Goal: Task Accomplishment & Management: Manage account settings

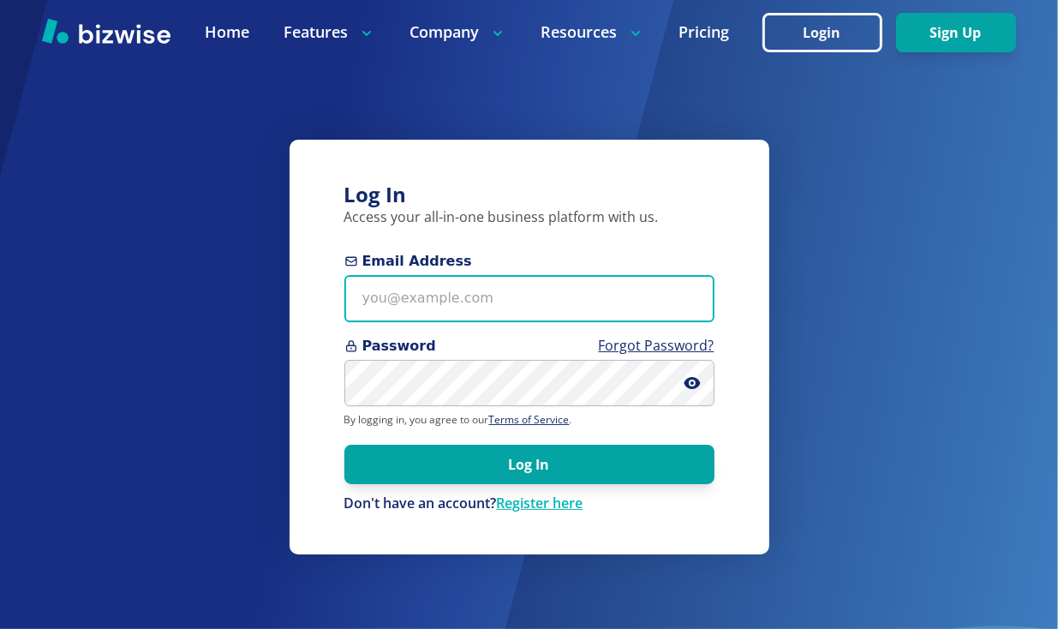
click at [408, 306] on input "Email Address" at bounding box center [529, 298] width 370 height 47
click at [493, 304] on input "[EMAIL_ADDRESS][DOMAIN_NAME]" at bounding box center [529, 298] width 370 height 47
type input "[EMAIL_ADDRESS][DOMAIN_NAME]"
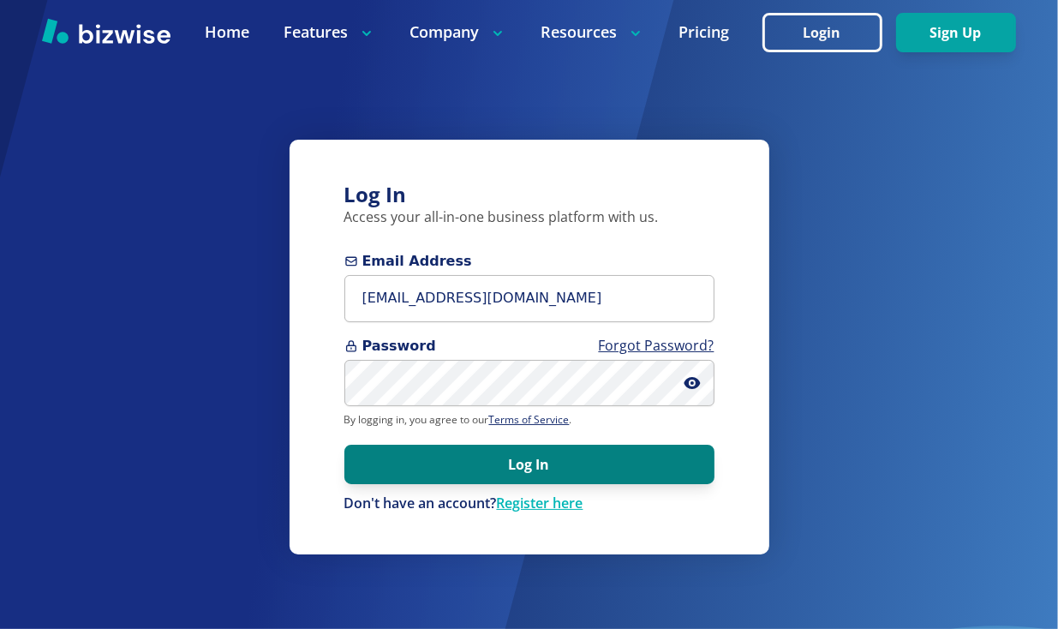
click at [544, 463] on button "Log In" at bounding box center [529, 464] width 370 height 39
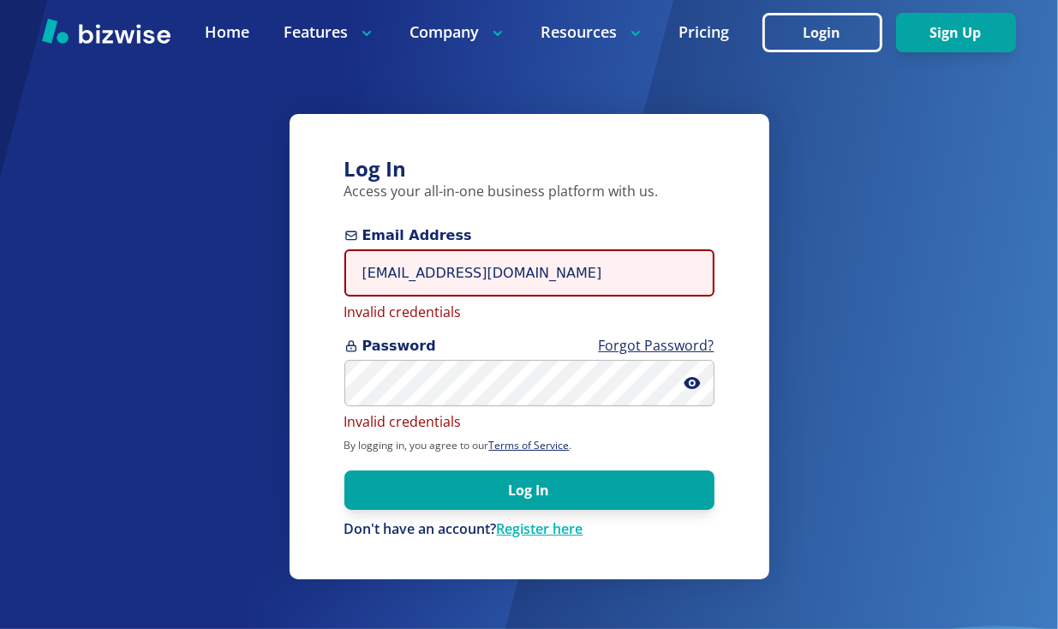
click at [499, 276] on input "[EMAIL_ADDRESS][DOMAIN_NAME]" at bounding box center [529, 272] width 370 height 47
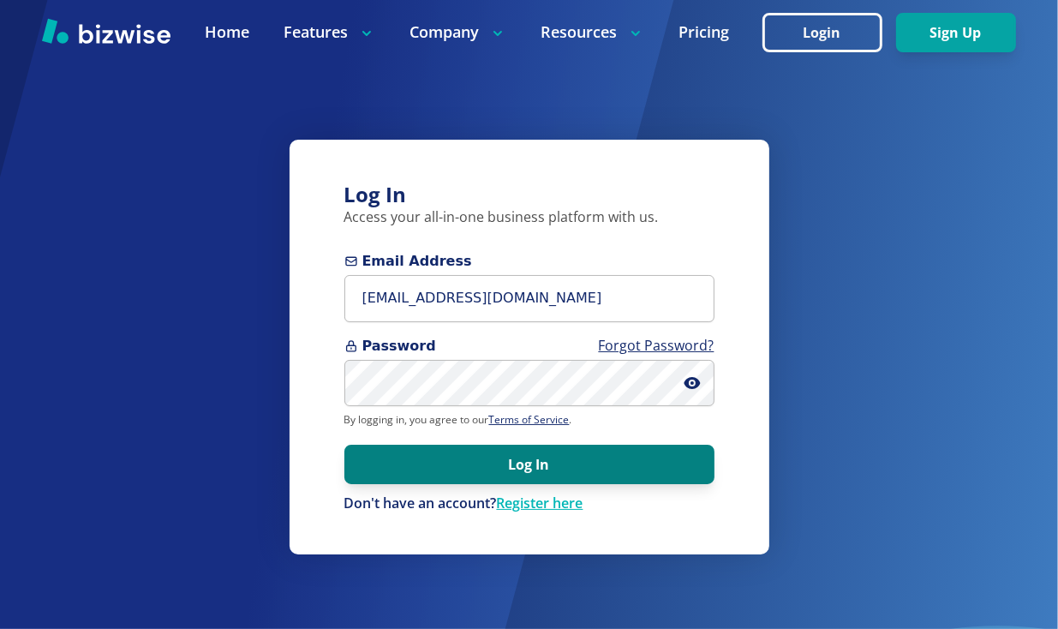
click at [508, 463] on button "Log In" at bounding box center [529, 464] width 370 height 39
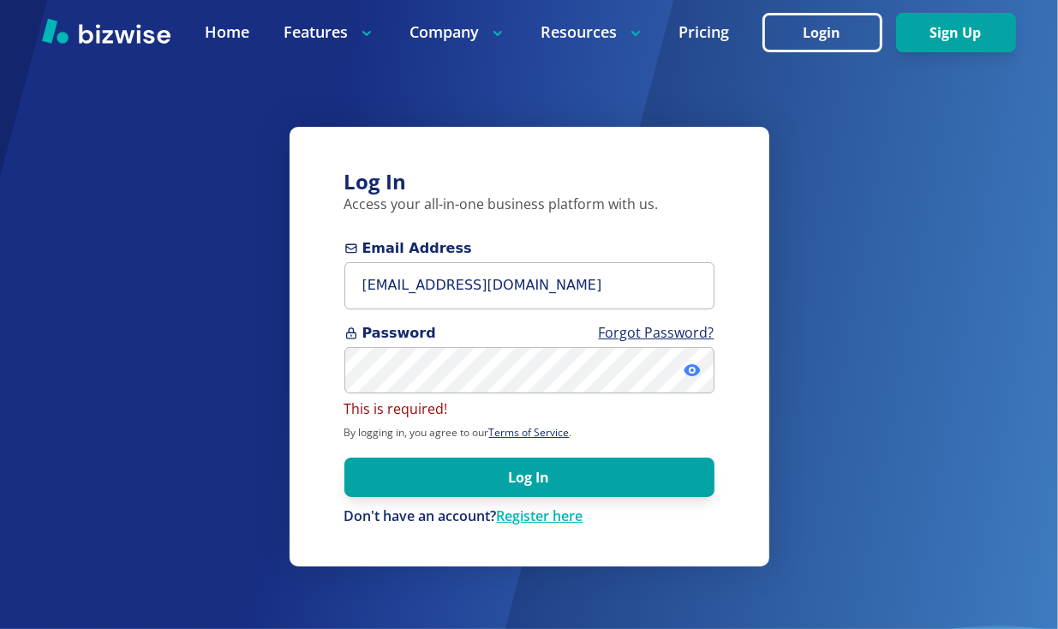
click at [694, 371] on icon at bounding box center [692, 370] width 17 height 17
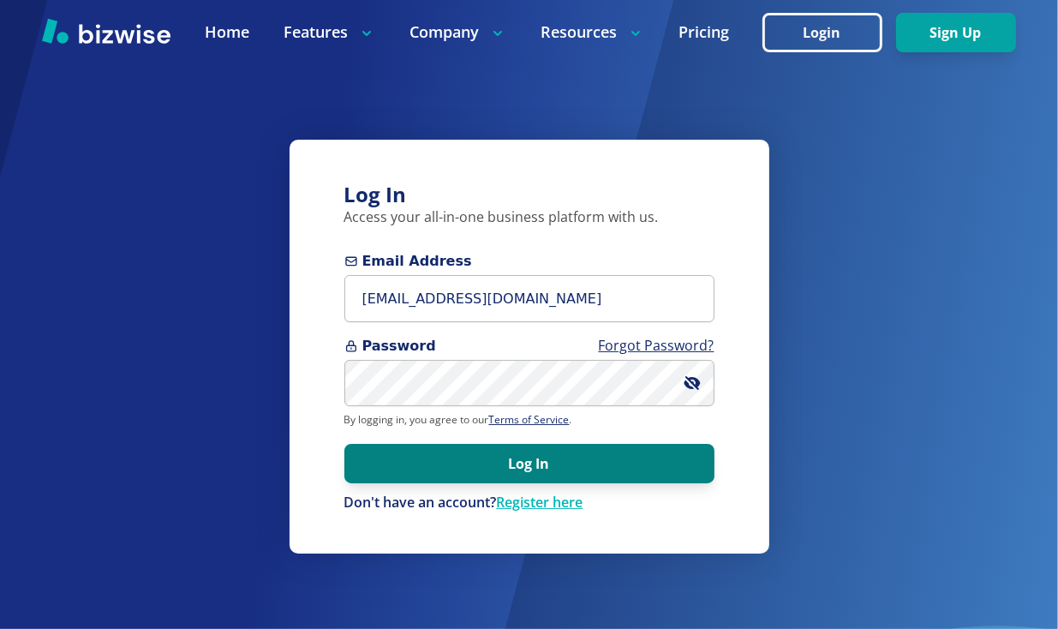
click at [492, 469] on button "Log In" at bounding box center [529, 463] width 370 height 39
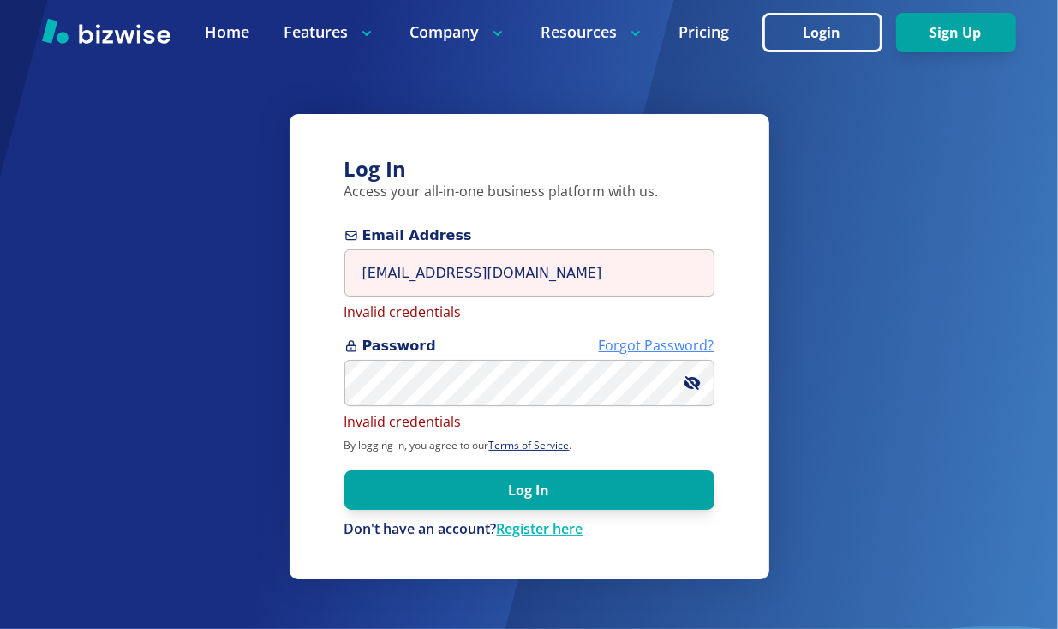
click at [647, 341] on link "Forgot Password?" at bounding box center [657, 345] width 116 height 19
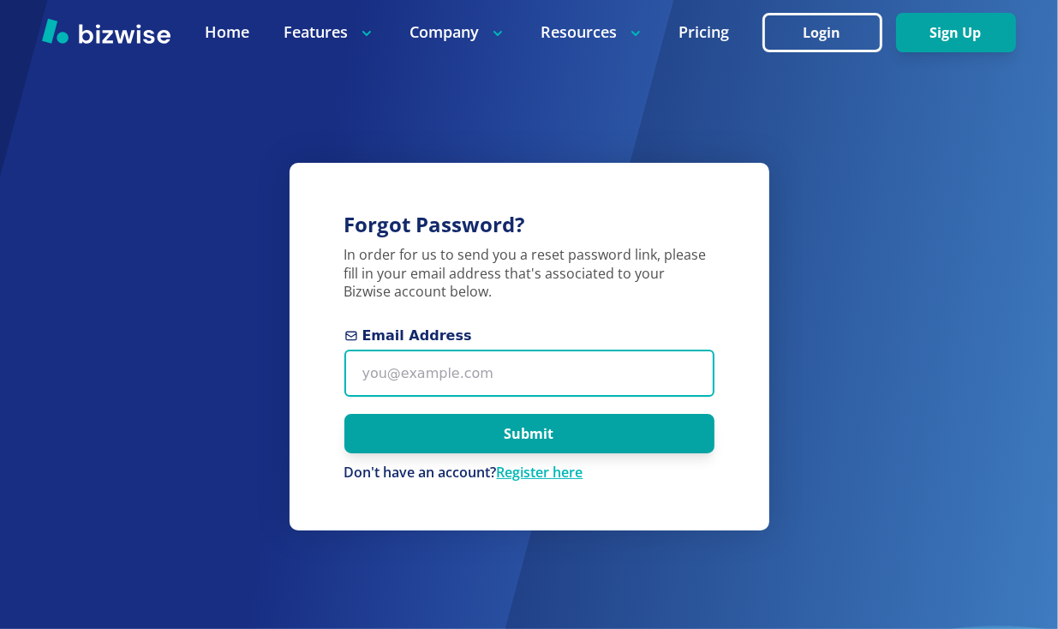
click at [545, 380] on input "Email Address" at bounding box center [529, 373] width 370 height 47
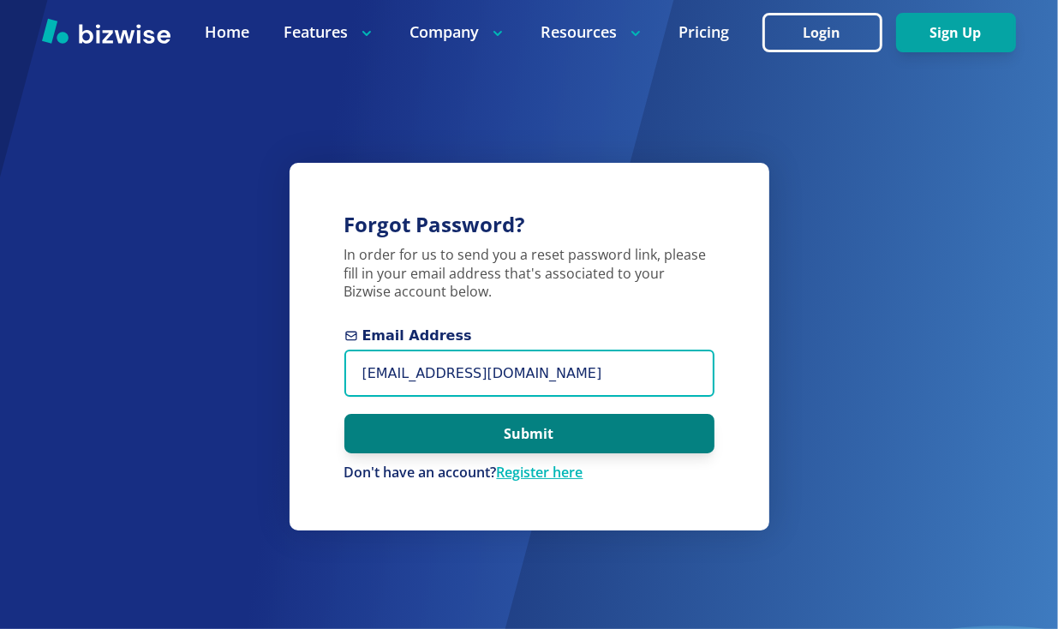
type input "[EMAIL_ADDRESS][DOMAIN_NAME]"
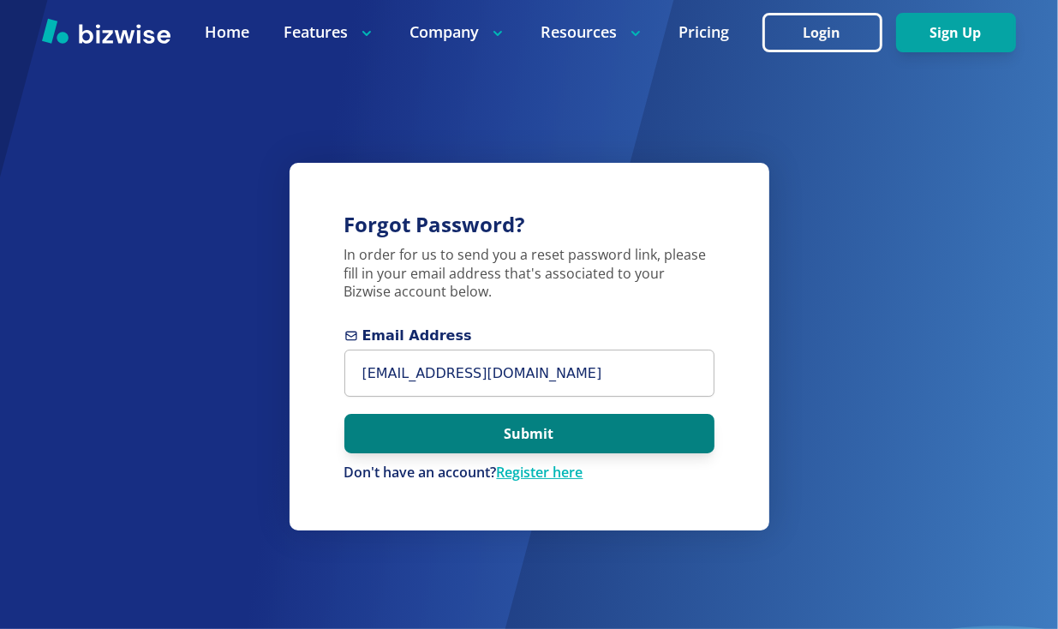
click at [535, 435] on button "Submit" at bounding box center [529, 433] width 370 height 39
